Goal: Task Accomplishment & Management: Manage account settings

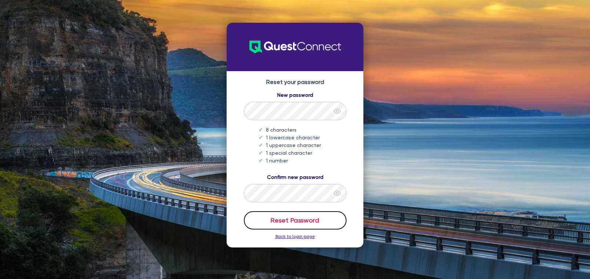
click at [261, 223] on button "Reset Password" at bounding box center [295, 220] width 103 height 18
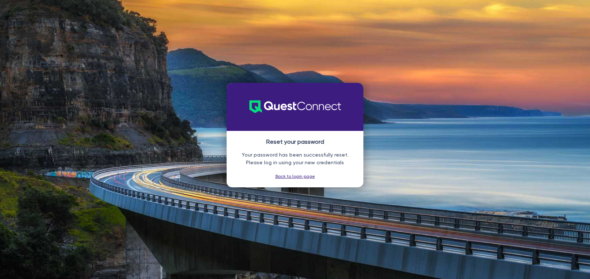
click at [300, 175] on link "Back to login page" at bounding box center [296, 176] width 40 height 5
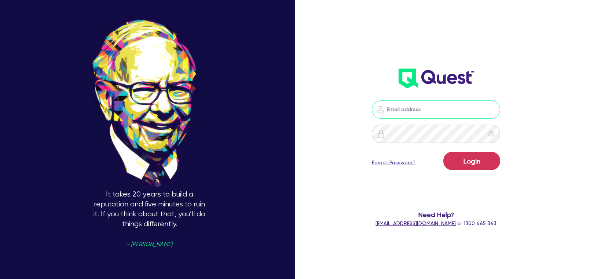
click at [435, 113] on input "email" at bounding box center [436, 110] width 128 height 18
type input "[EMAIL_ADDRESS][DOMAIN_NAME]"
click at [463, 163] on button "Login" at bounding box center [472, 161] width 57 height 18
